Goal: Task Accomplishment & Management: Use online tool/utility

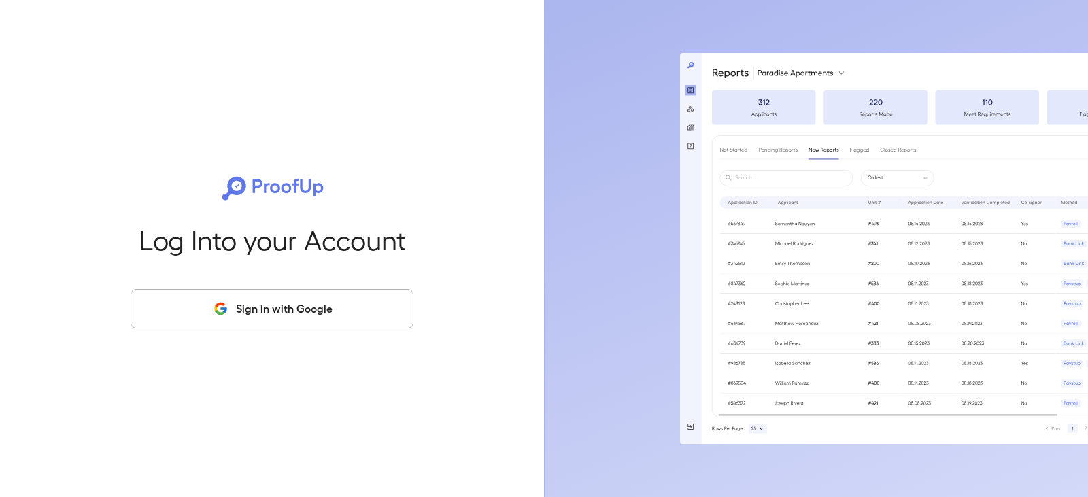
click at [358, 308] on button "Sign in with Google" at bounding box center [272, 308] width 283 height 39
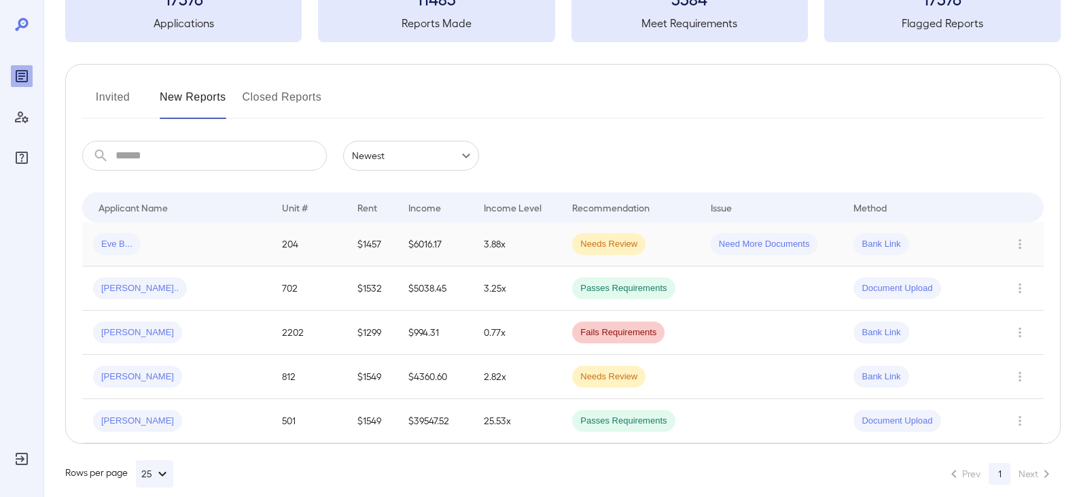
scroll to position [122, 0]
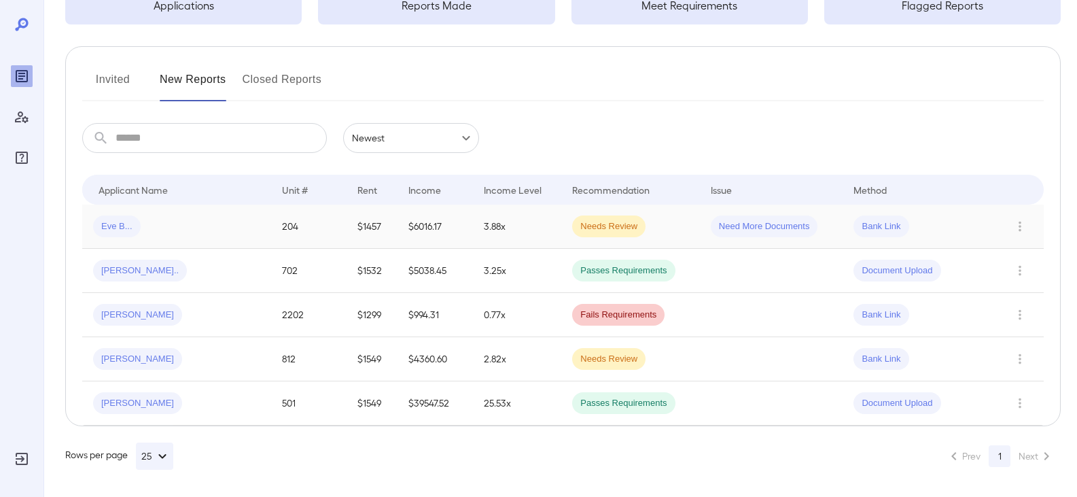
click at [127, 226] on span "Eve B..." at bounding box center [117, 226] width 48 height 13
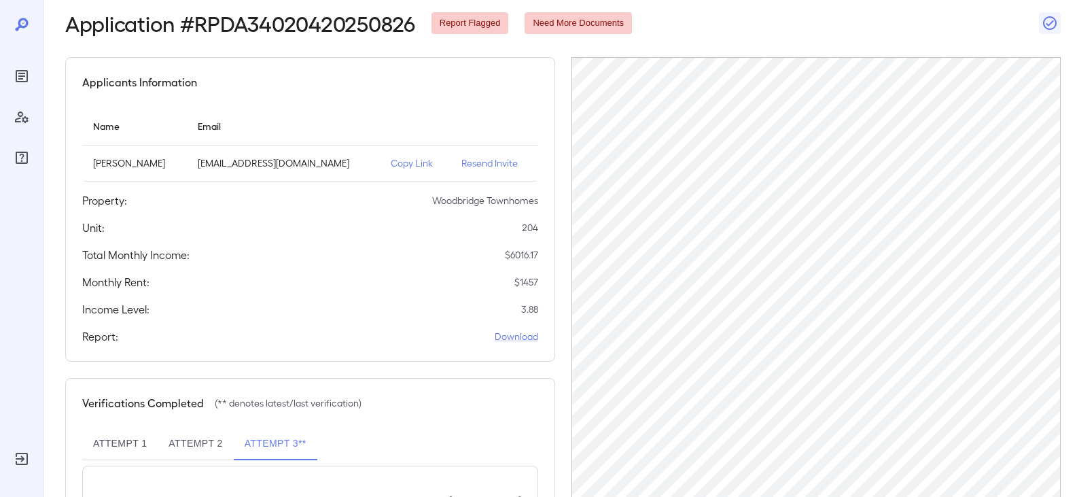
scroll to position [186, 0]
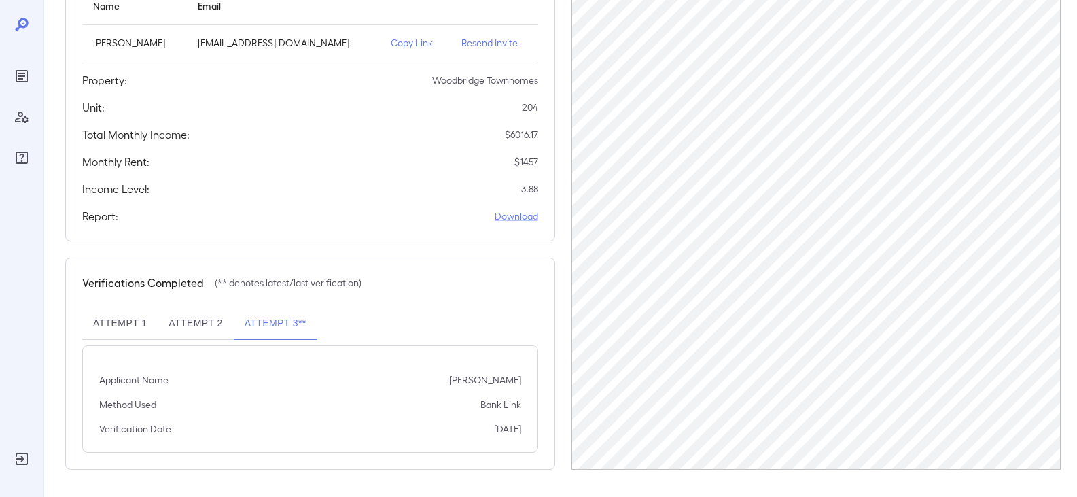
click at [271, 320] on button "Attempt 3**" at bounding box center [276, 323] width 84 height 33
click at [207, 328] on button "Attempt 2" at bounding box center [195, 323] width 75 height 33
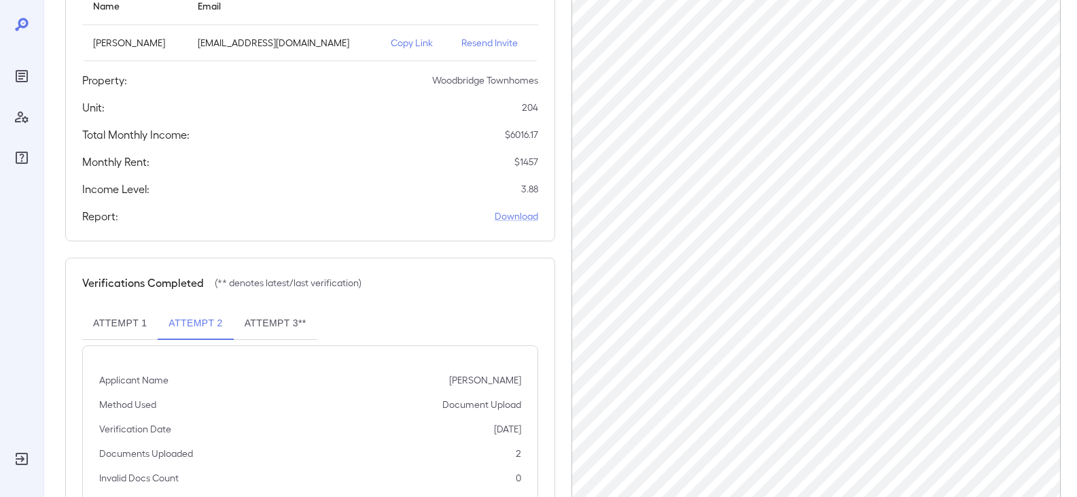
click at [101, 319] on button "Attempt 1" at bounding box center [119, 323] width 75 height 33
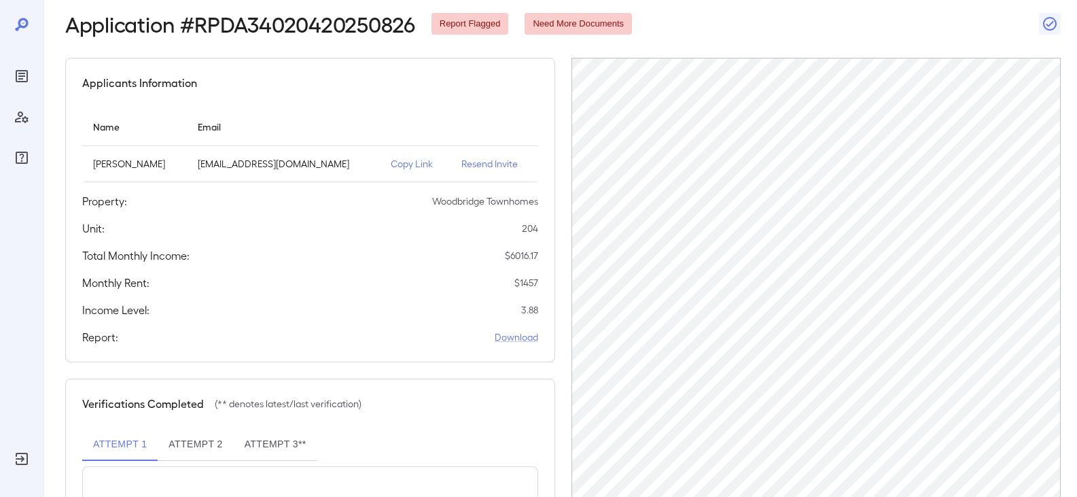
scroll to position [0, 0]
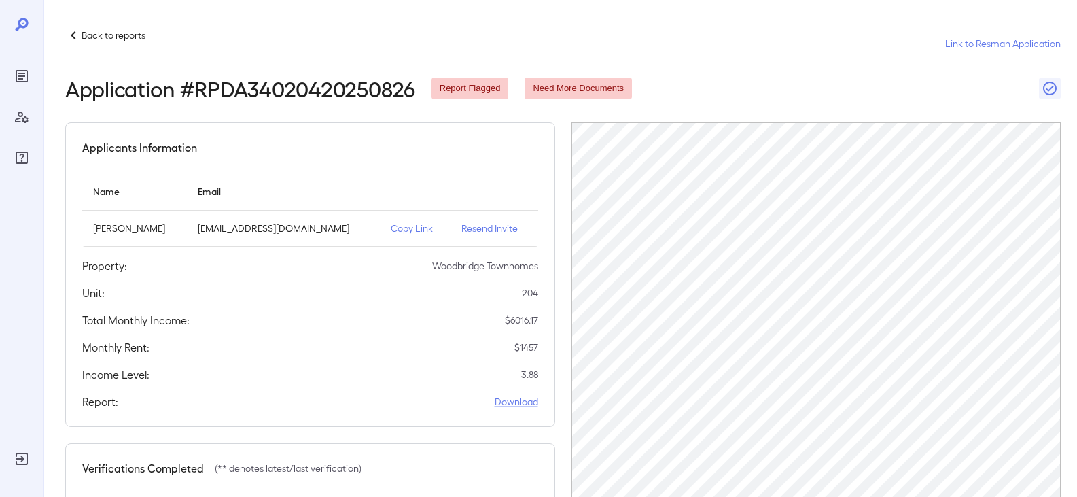
click at [73, 30] on icon at bounding box center [73, 35] width 16 height 16
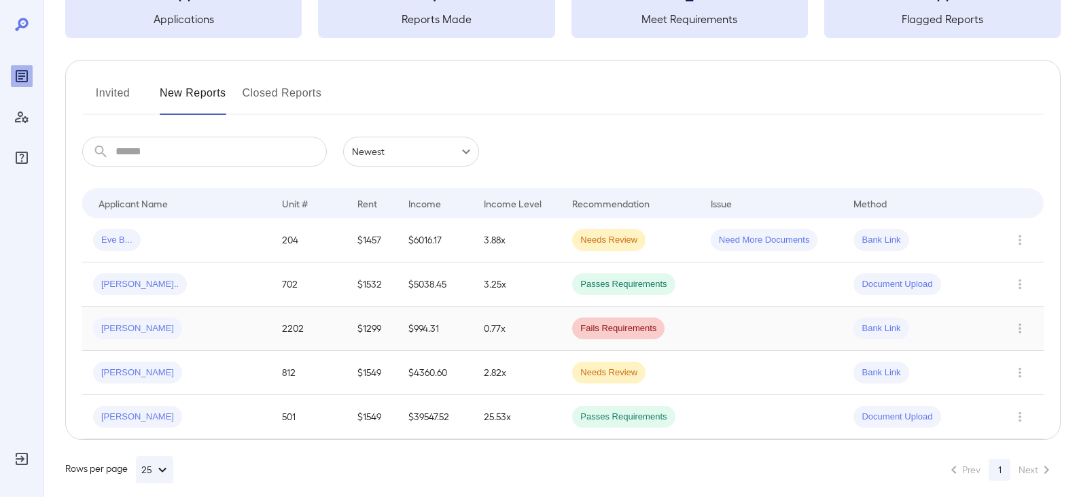
scroll to position [122, 0]
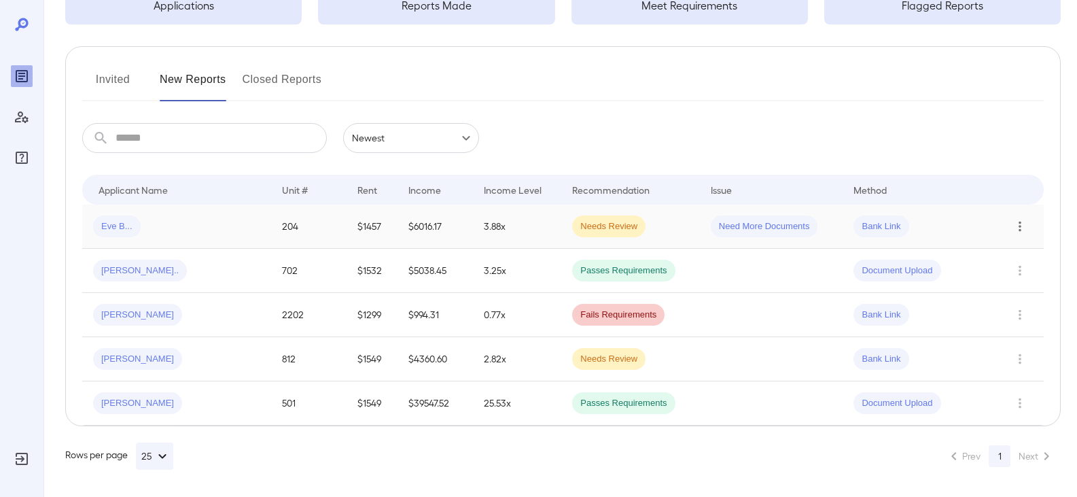
click at [1022, 222] on icon "Row Actions" at bounding box center [1020, 226] width 15 height 16
click at [1006, 271] on li "View Report" at bounding box center [1022, 275] width 107 height 22
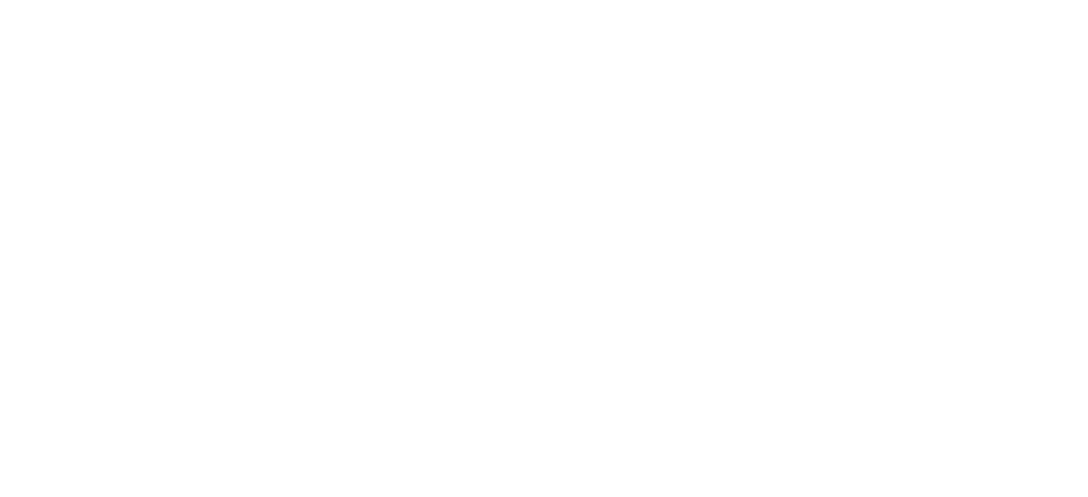
scroll to position [0, 0]
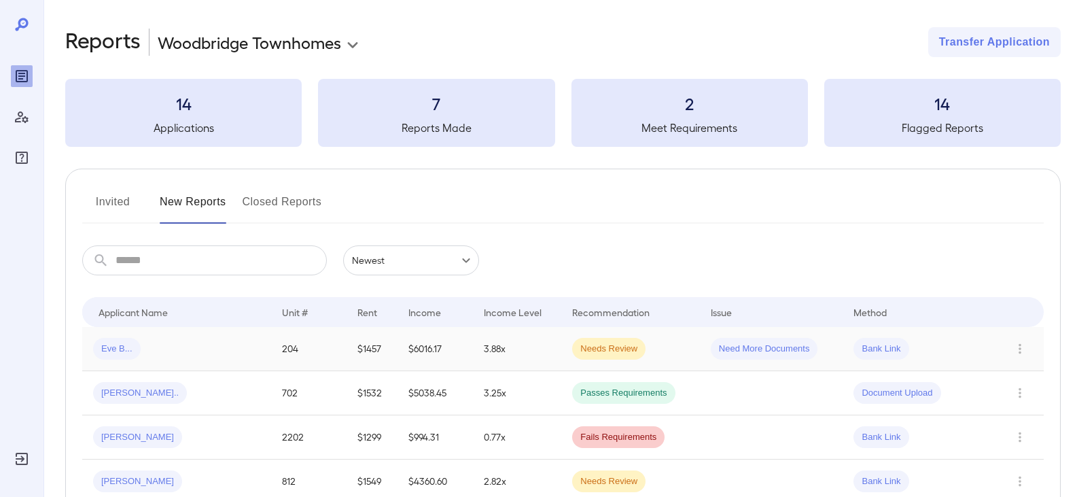
click at [1035, 353] on td at bounding box center [1020, 349] width 50 height 44
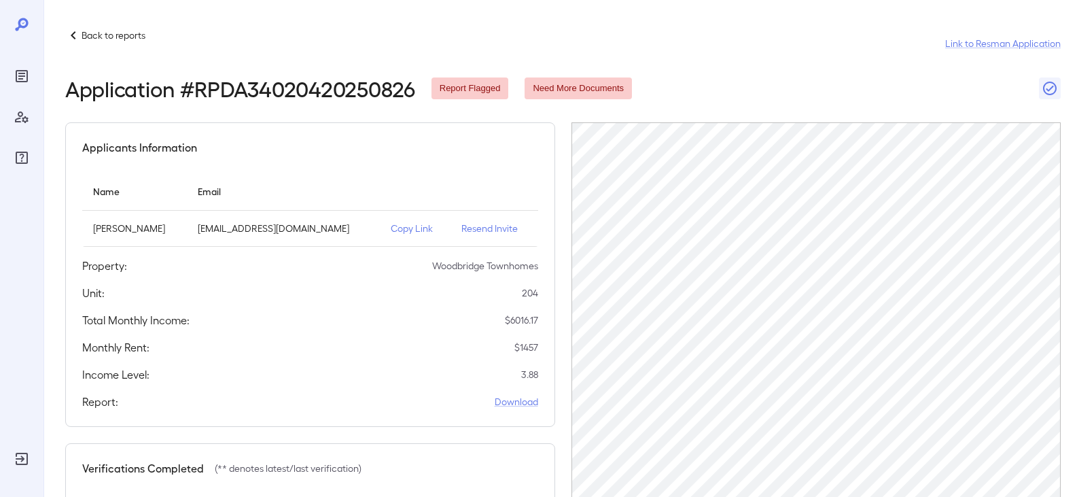
click at [391, 229] on p "Copy Link" at bounding box center [416, 229] width 50 height 14
